Goal: Find specific page/section

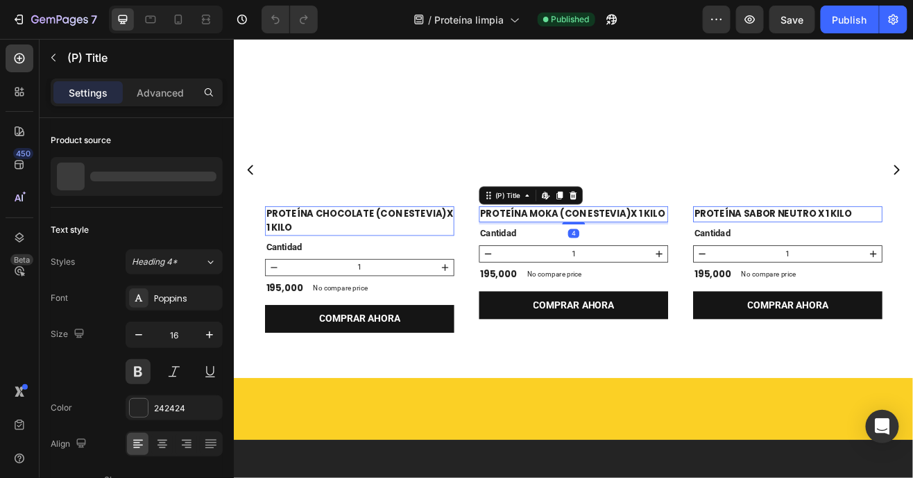
scroll to position [1026, 0]
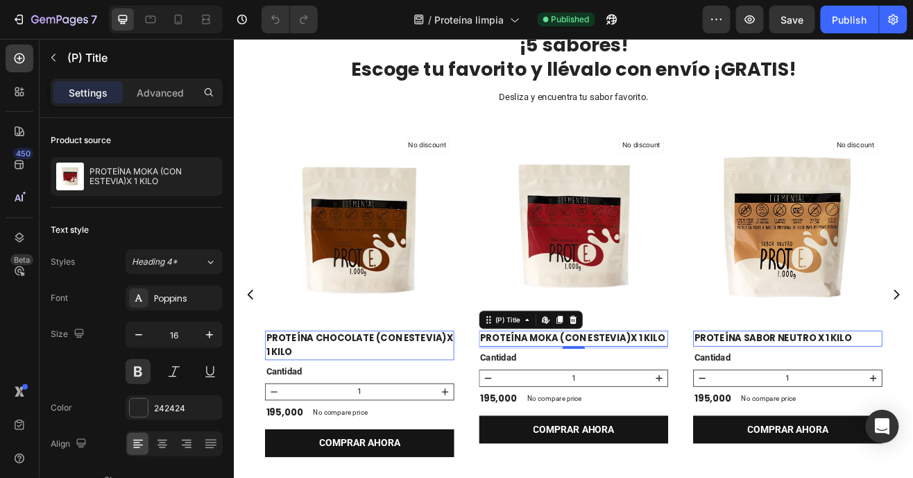
click at [680, 271] on img at bounding box center [650, 269] width 232 height 232
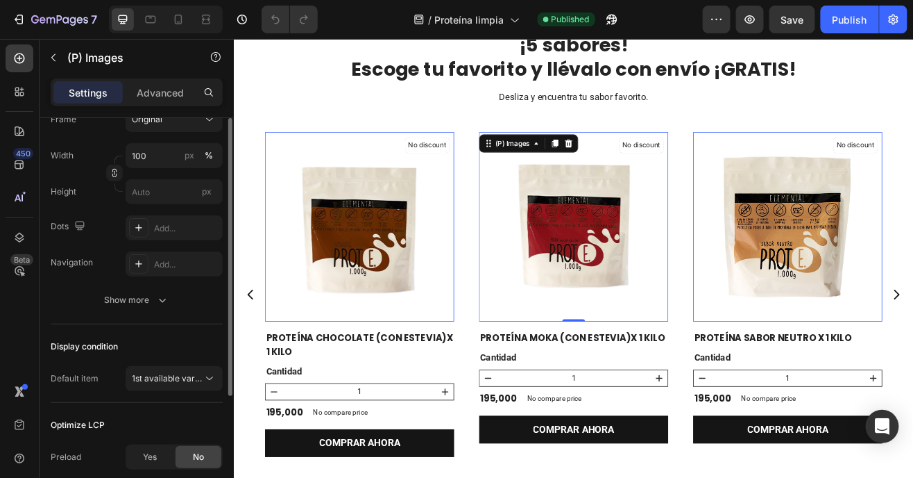
scroll to position [0, 0]
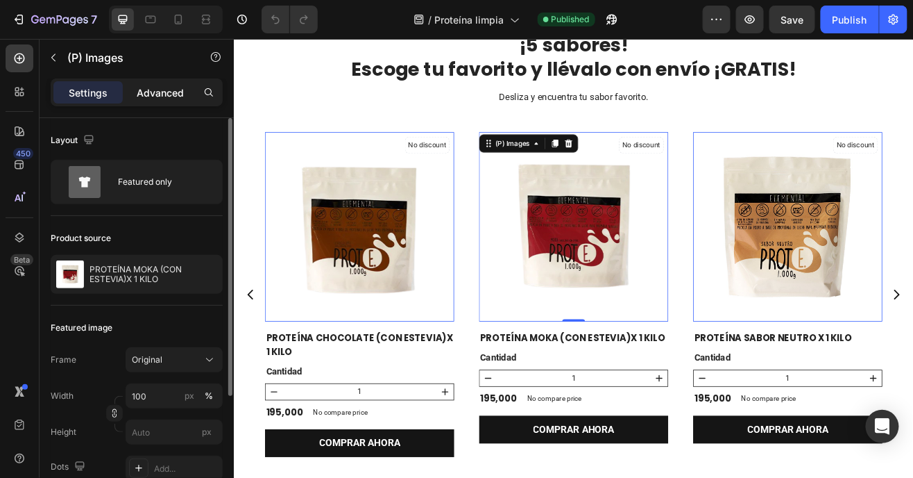
click at [173, 101] on div "Advanced" at bounding box center [160, 92] width 69 height 22
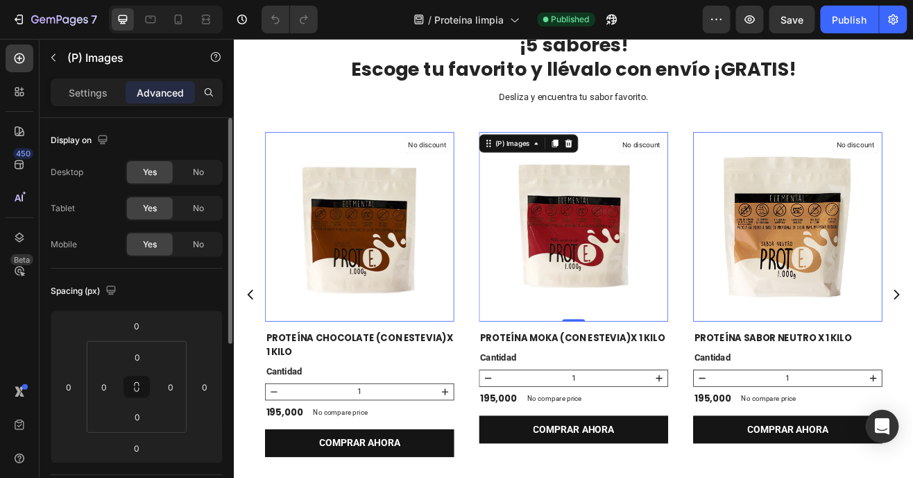
click at [174, 90] on p "Advanced" at bounding box center [160, 92] width 47 height 15
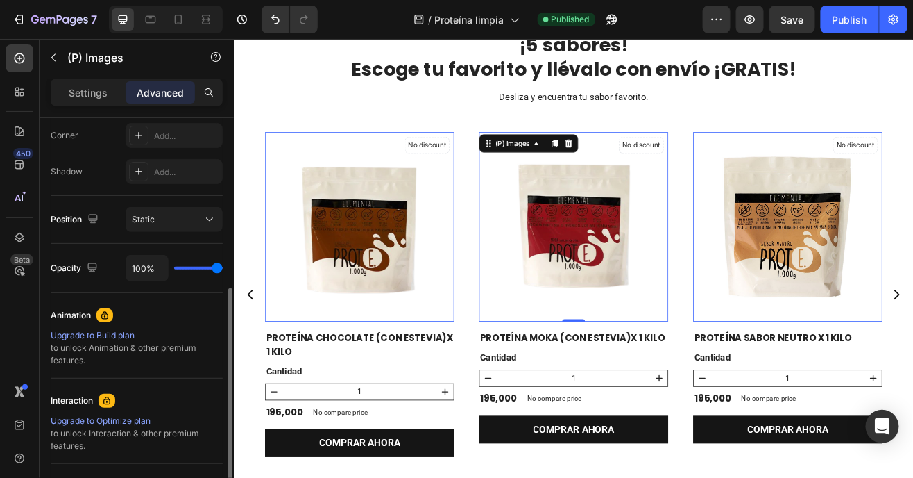
scroll to position [494, 0]
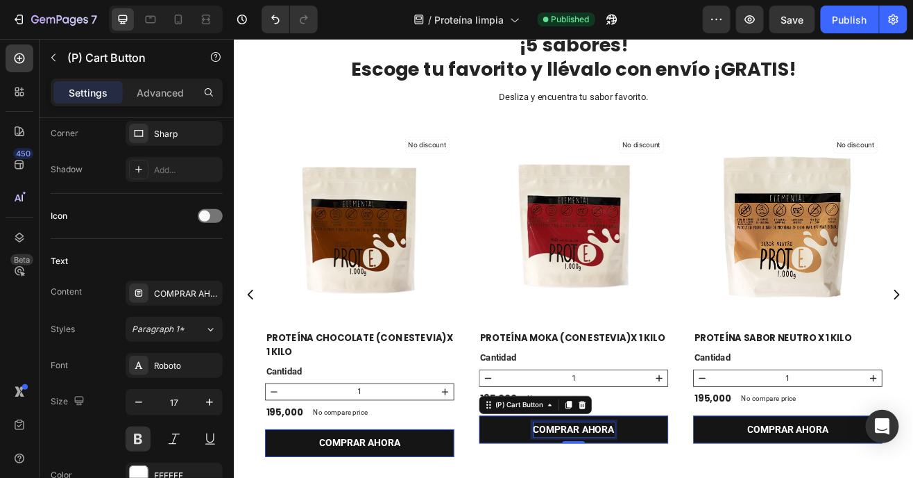
scroll to position [0, 0]
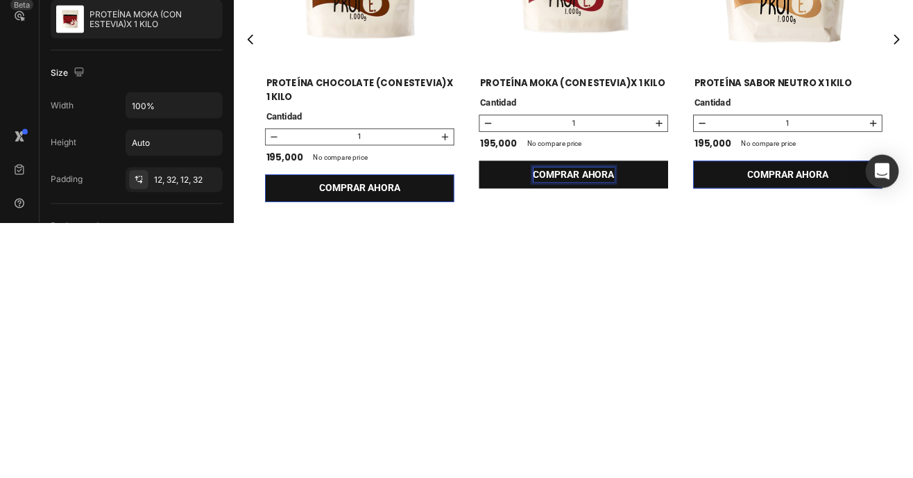
click at [503, 271] on button "COMPRAR AHORA" at bounding box center [387, 279] width 232 height 35
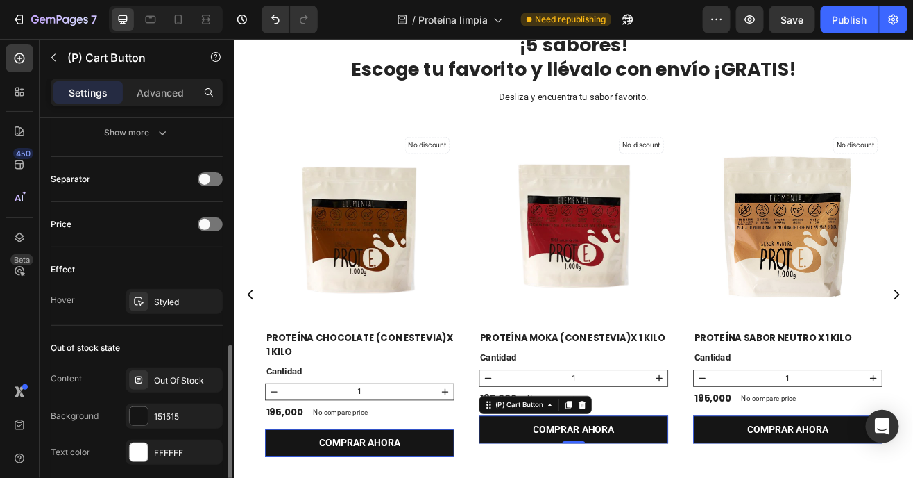
scroll to position [909, 0]
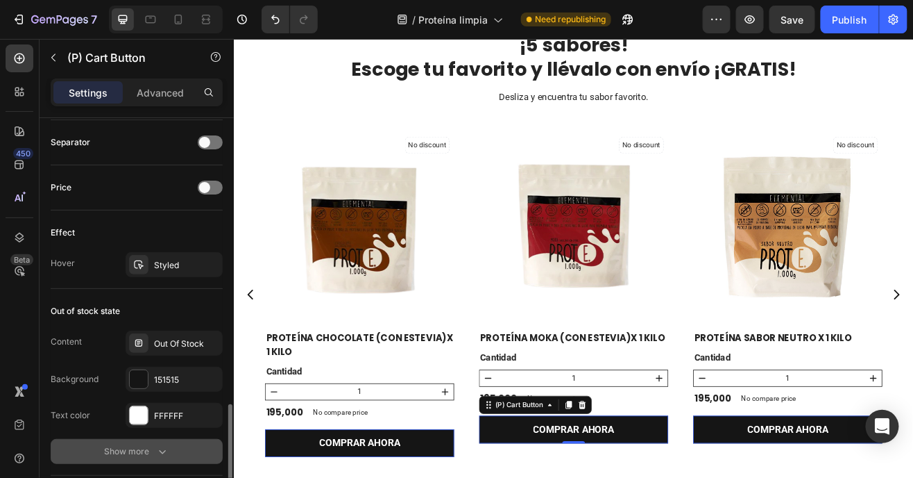
click at [153, 445] on div "Show more" at bounding box center [137, 451] width 65 height 14
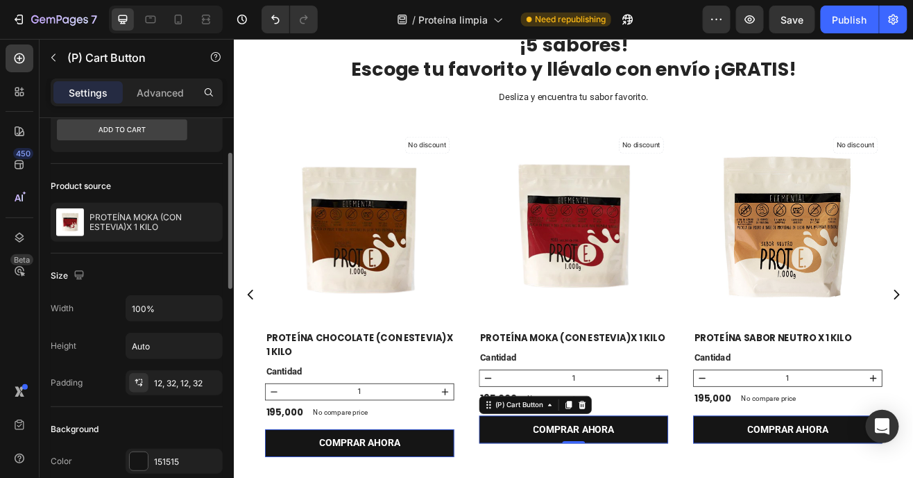
scroll to position [0, 0]
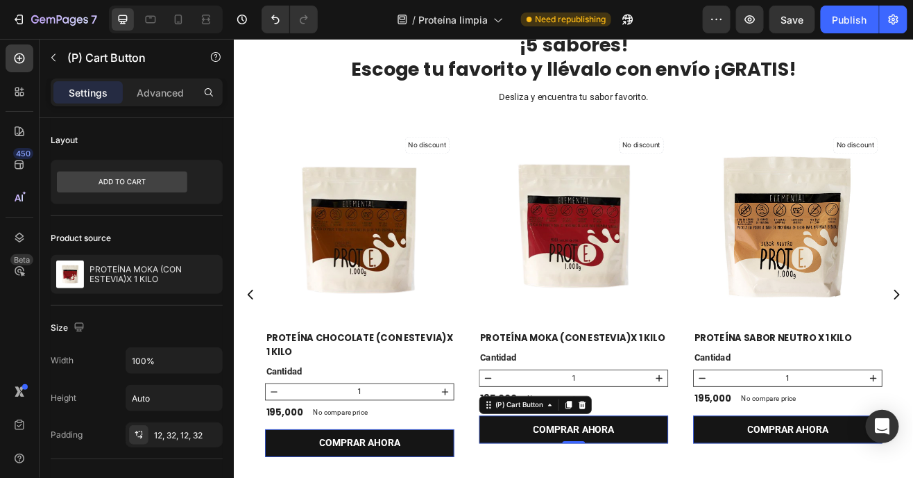
click at [687, 251] on img at bounding box center [650, 269] width 232 height 232
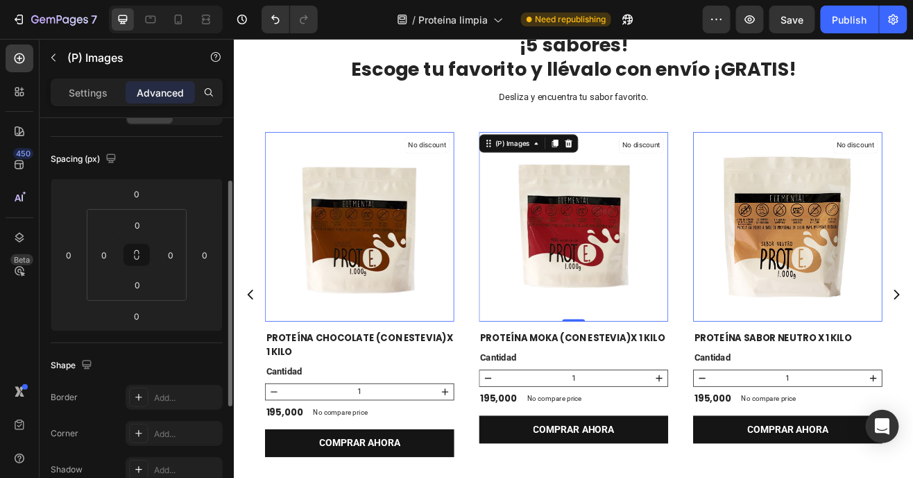
scroll to position [131, 0]
click at [103, 92] on p "Settings" at bounding box center [88, 92] width 39 height 15
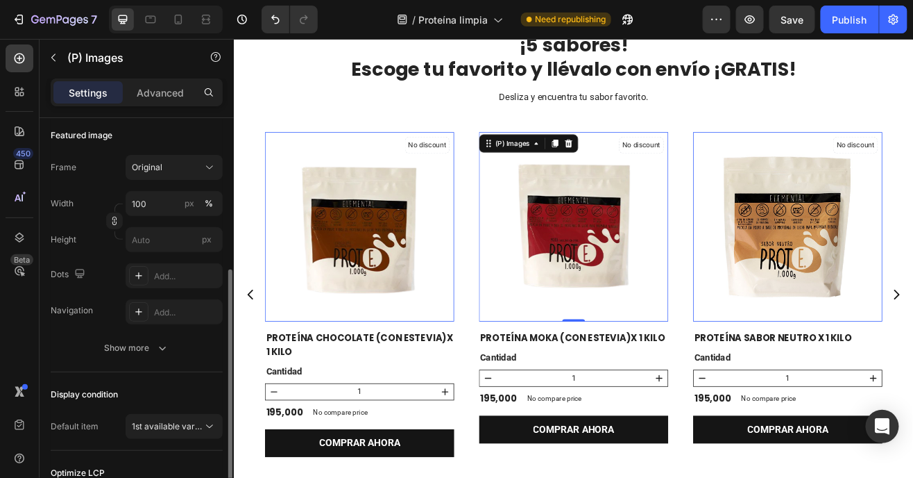
scroll to position [0, 0]
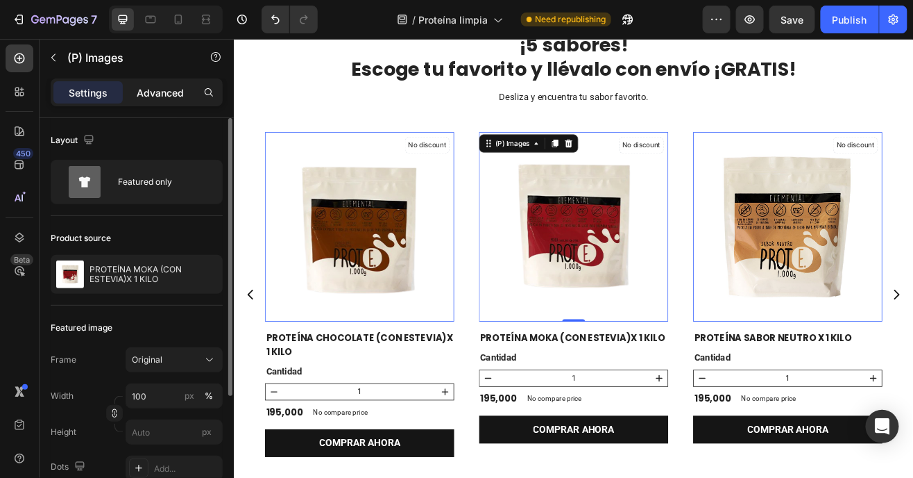
click at [183, 96] on p "Advanced" at bounding box center [160, 92] width 47 height 15
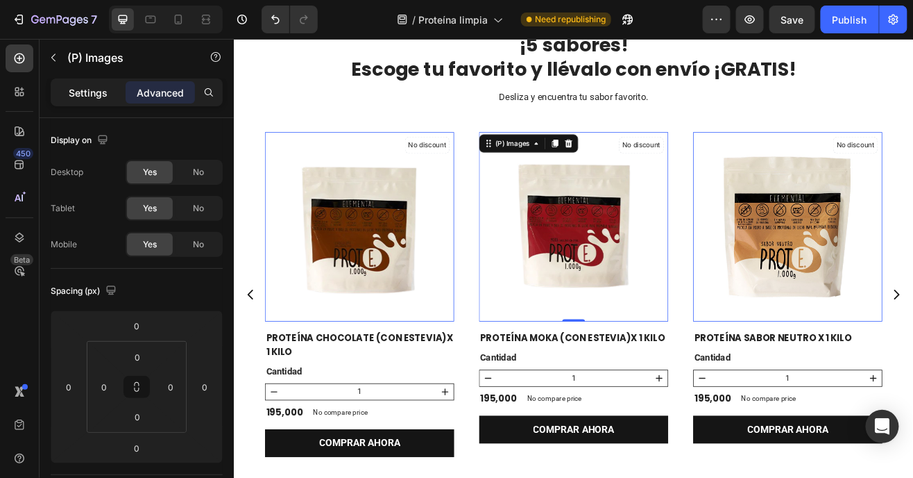
click at [110, 90] on div "Settings" at bounding box center [87, 92] width 69 height 22
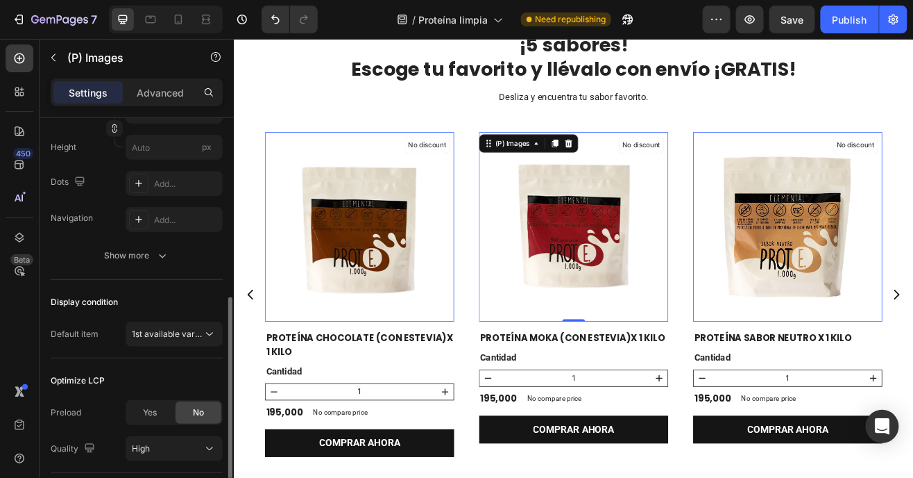
scroll to position [293, 0]
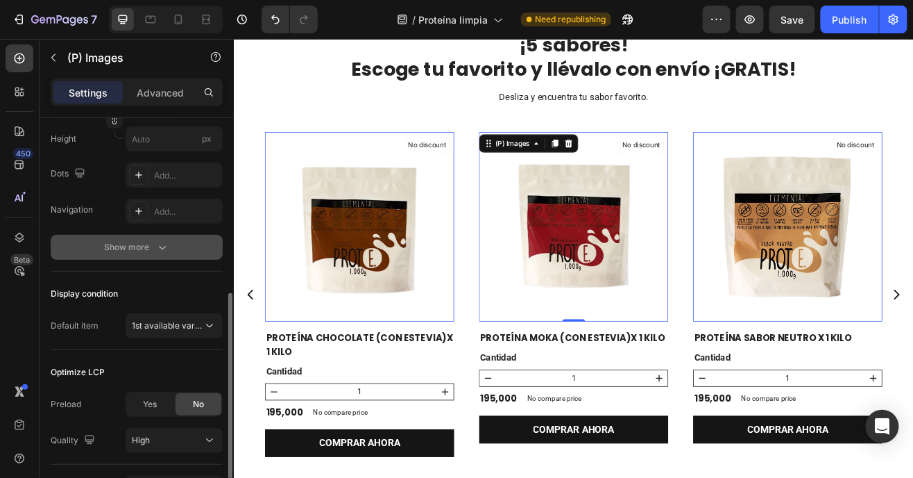
click at [153, 243] on div "Show more" at bounding box center [137, 247] width 65 height 14
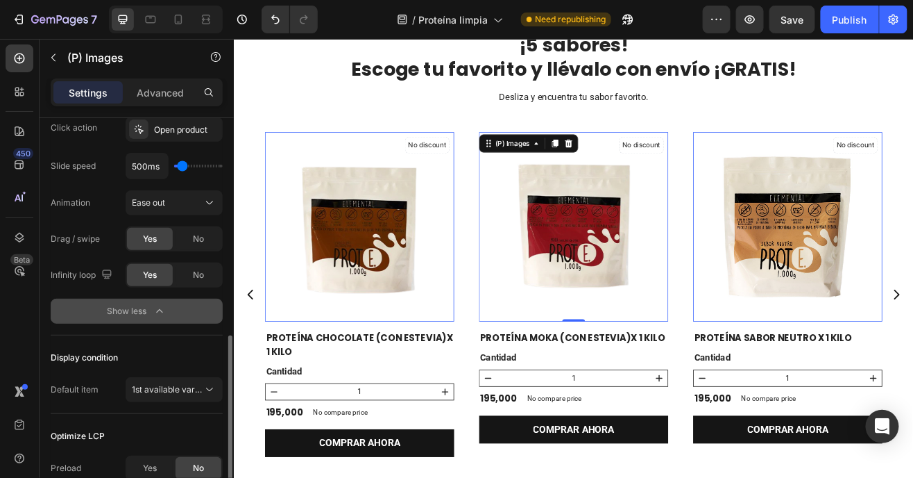
click at [149, 312] on div "Show less" at bounding box center [137, 311] width 59 height 14
